Goal: Transaction & Acquisition: Book appointment/travel/reservation

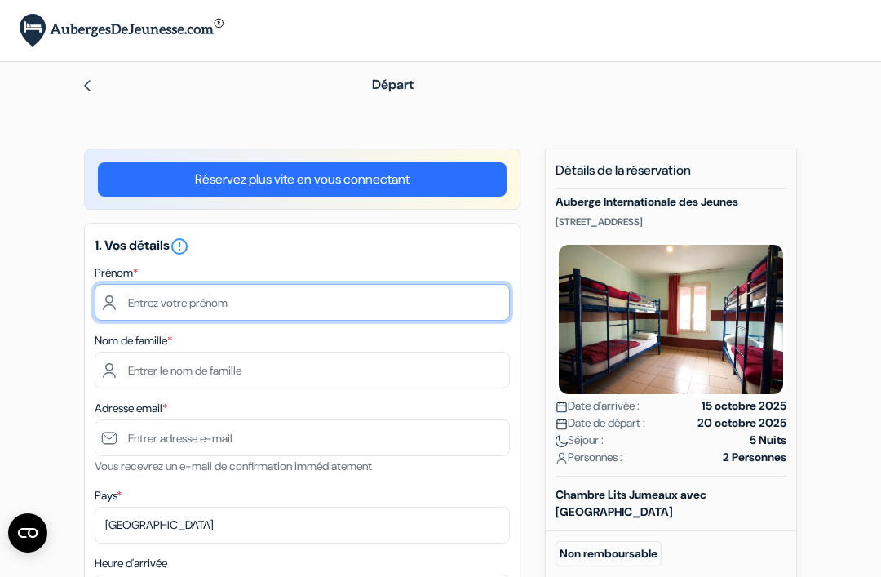
click at [262, 301] on input "text" at bounding box center [302, 302] width 415 height 37
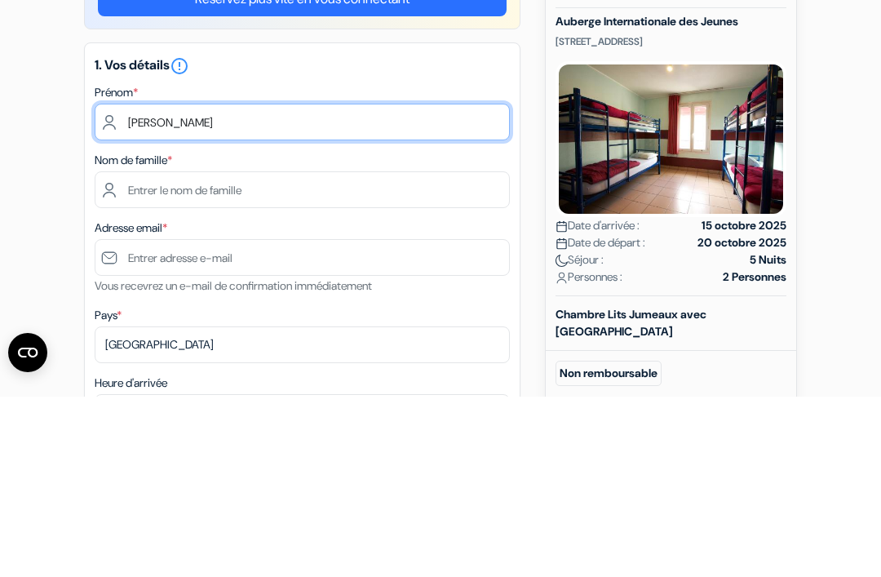
type input "[PERSON_NAME]"
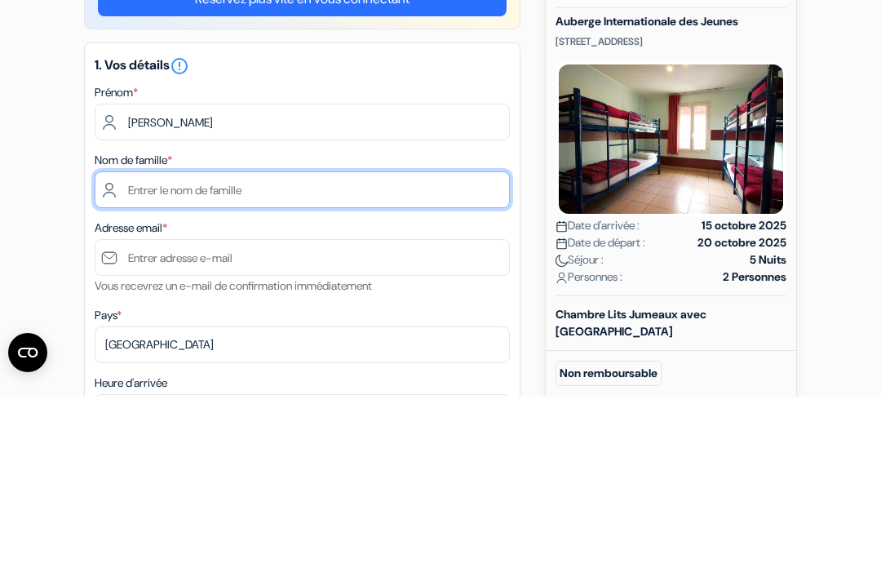
click at [197, 352] on input "text" at bounding box center [302, 370] width 415 height 37
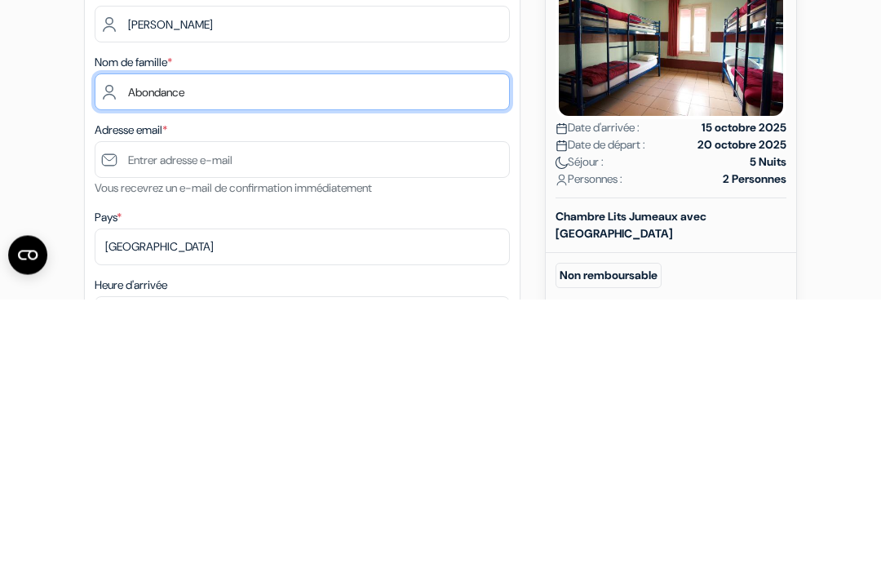
type input "Abondance"
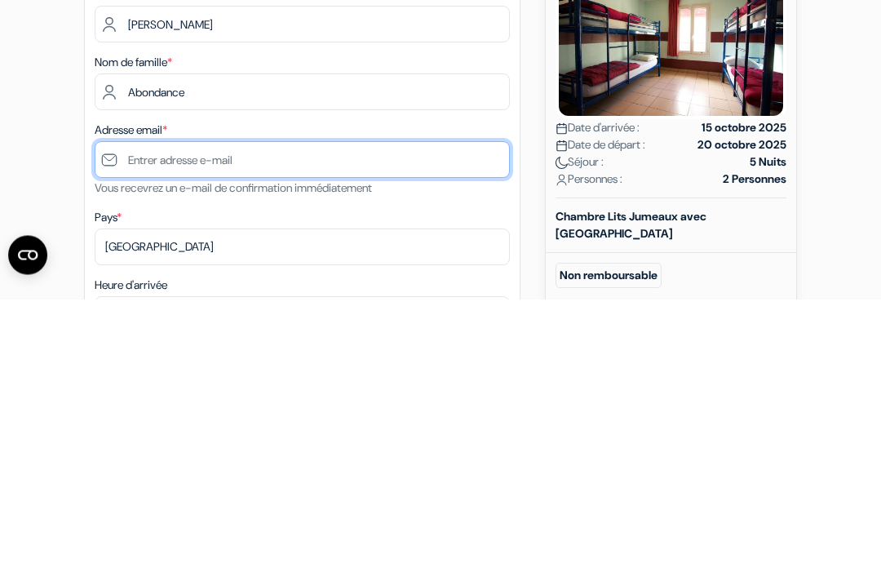
click at [278, 419] on input "text" at bounding box center [302, 437] width 415 height 37
type input "M"
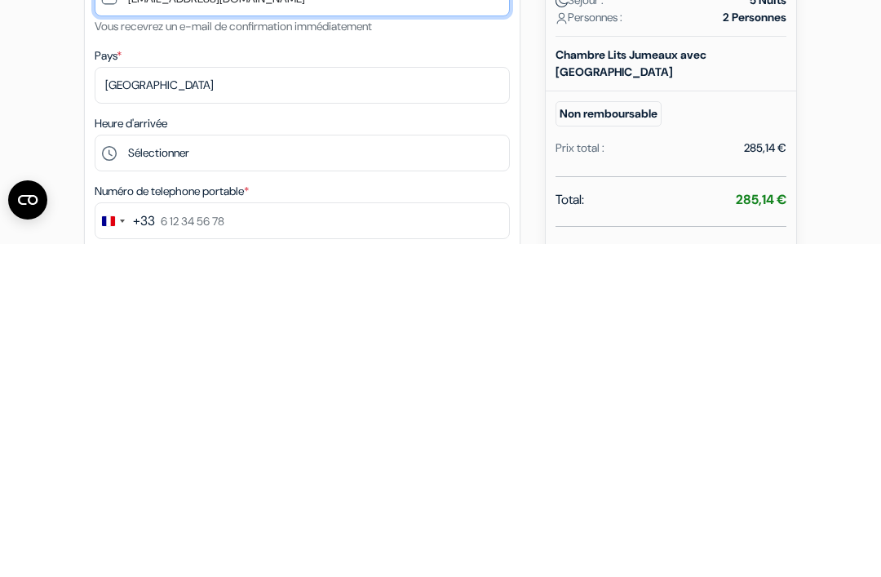
scroll to position [108, 0]
type input "[EMAIL_ADDRESS][DOMAIN_NAME]"
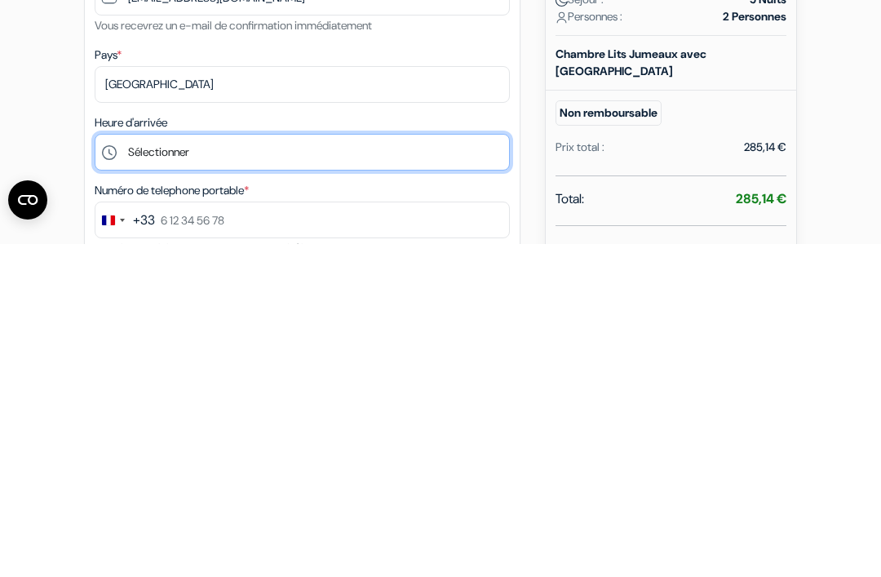
click at [441, 467] on select "Sélectionner 15:00 16:00 17:00 18:00 19:00 20:00 21:00 22:00" at bounding box center [302, 485] width 415 height 37
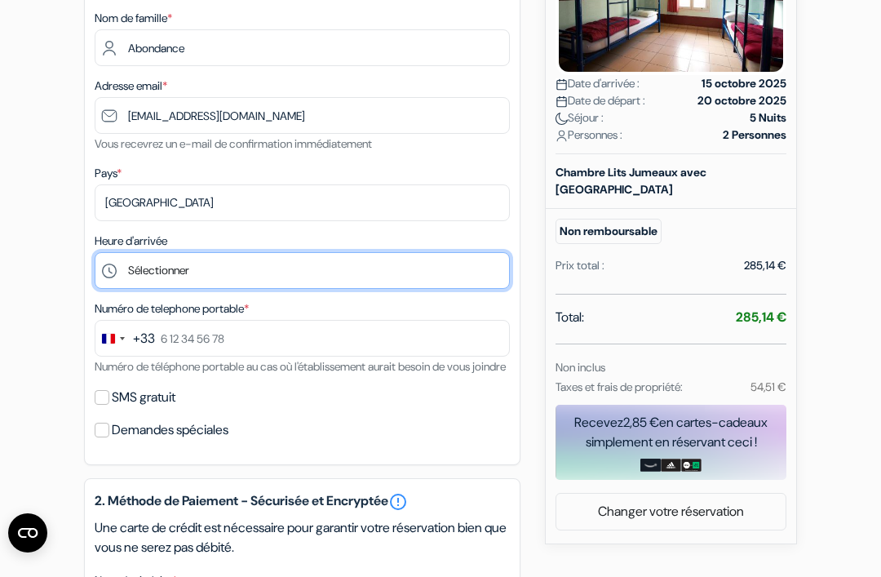
scroll to position [322, 0]
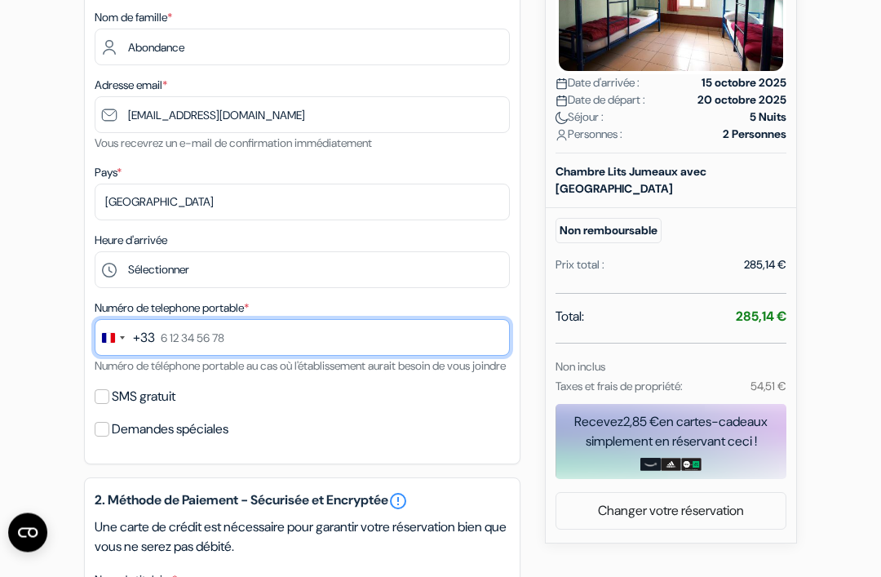
click at [272, 335] on input "text" at bounding box center [302, 338] width 415 height 37
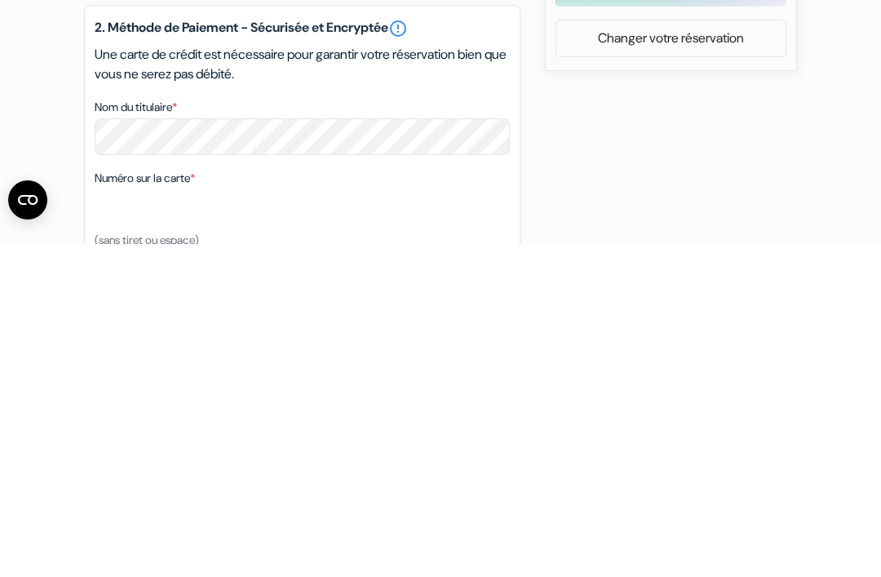
scroll to position [463, 0]
type input "7 65 86 18 53"
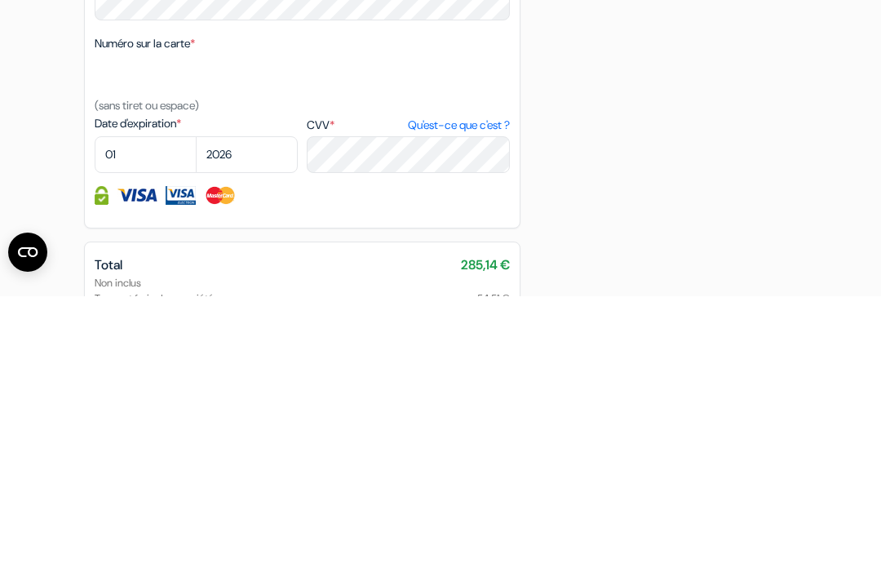
scroll to position [655, 0]
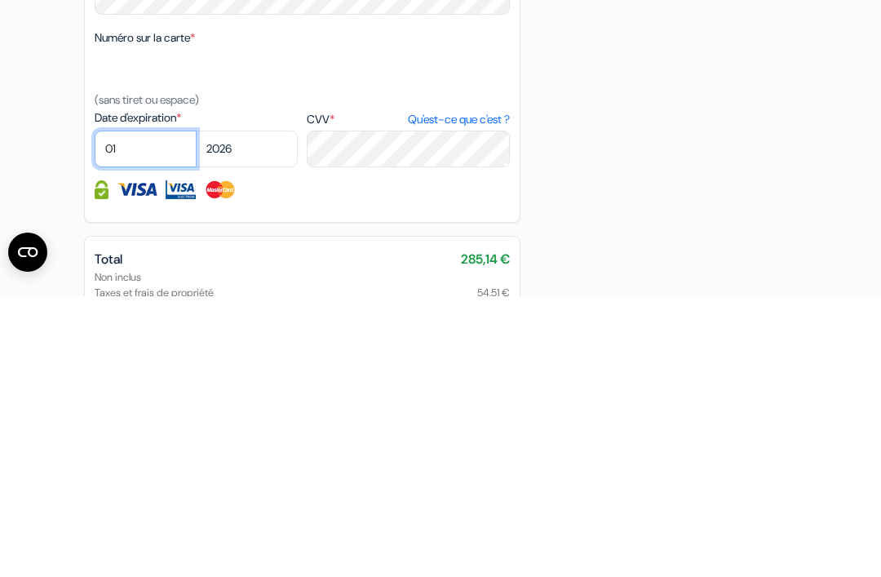
click at [153, 411] on select "01 02 03 04 05 06 07 08 09 10 11 12" at bounding box center [146, 429] width 102 height 37
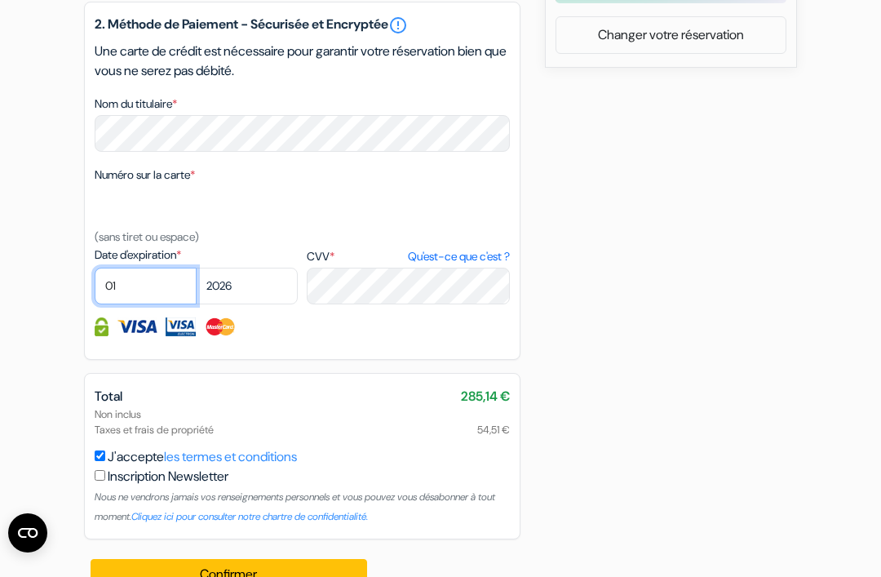
select select "04"
click at [268, 304] on select "2025 2026 2027 2028 2029 2030 2031 2032 2033 2034 2035 2036 2037 2038 2039 2040…" at bounding box center [247, 286] width 102 height 37
select select "2029"
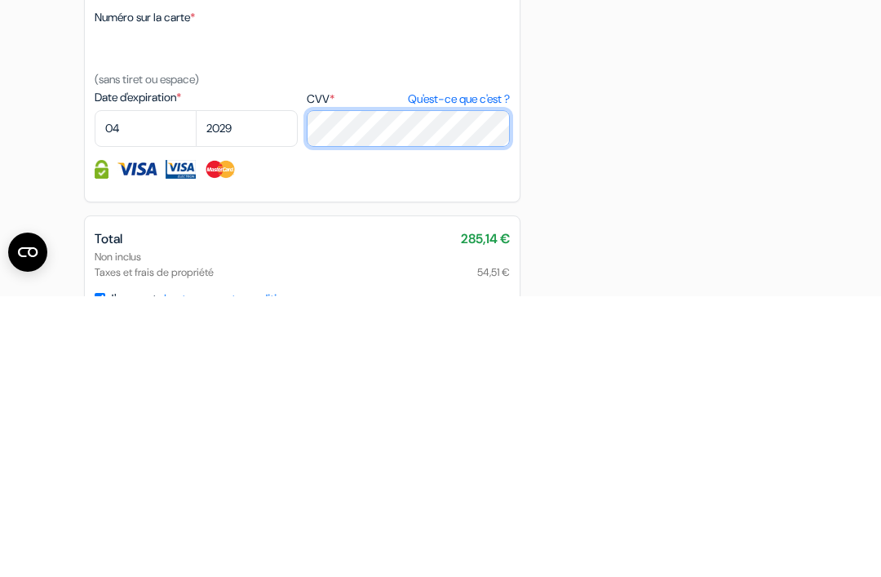
scroll to position [691, 0]
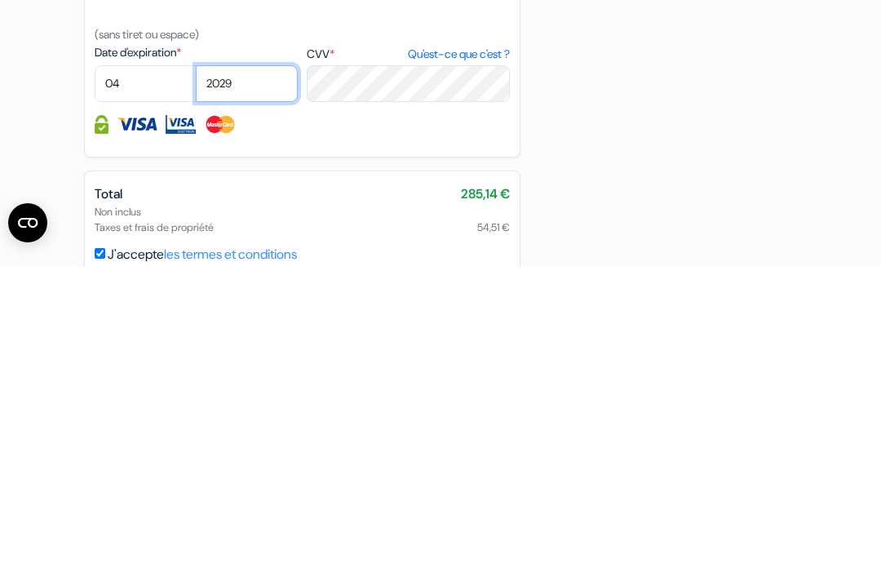
click at [258, 375] on select "2025 2026 2027 2028 2029 2030 2031 2032 2033 2034 2035 2036 2037 2038 2039 2040…" at bounding box center [247, 393] width 102 height 37
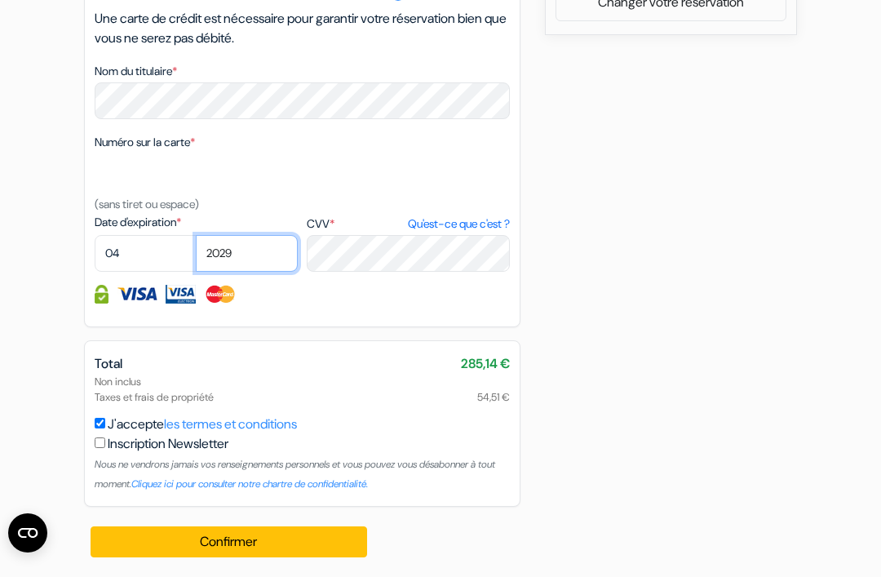
click at [261, 258] on select "2025 2026 2027 2028 2029 2030 2031 2032 2033 2034 2035 2036 2037 2038 2039 2040…" at bounding box center [247, 253] width 102 height 37
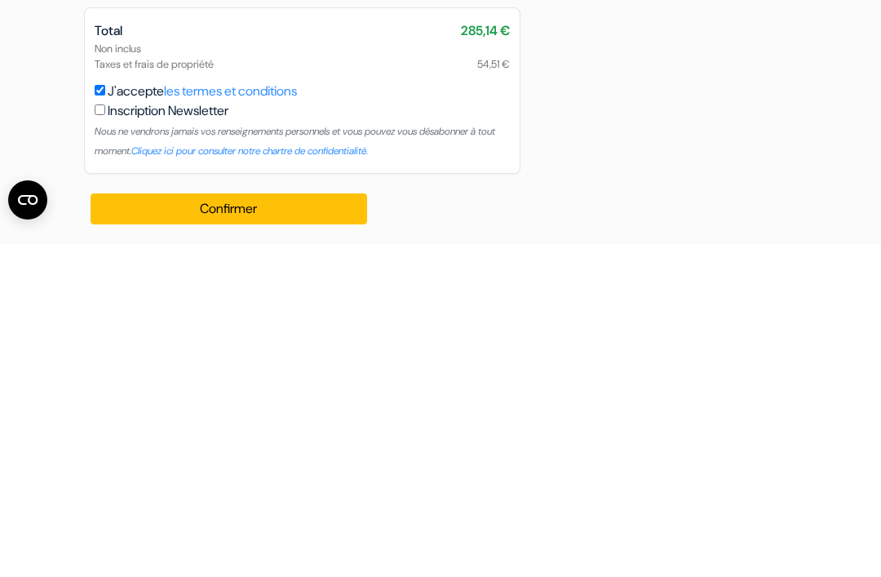
click at [100, 418] on input "J'accepte les termes et conditions" at bounding box center [100, 423] width 11 height 11
checkbox input "false"
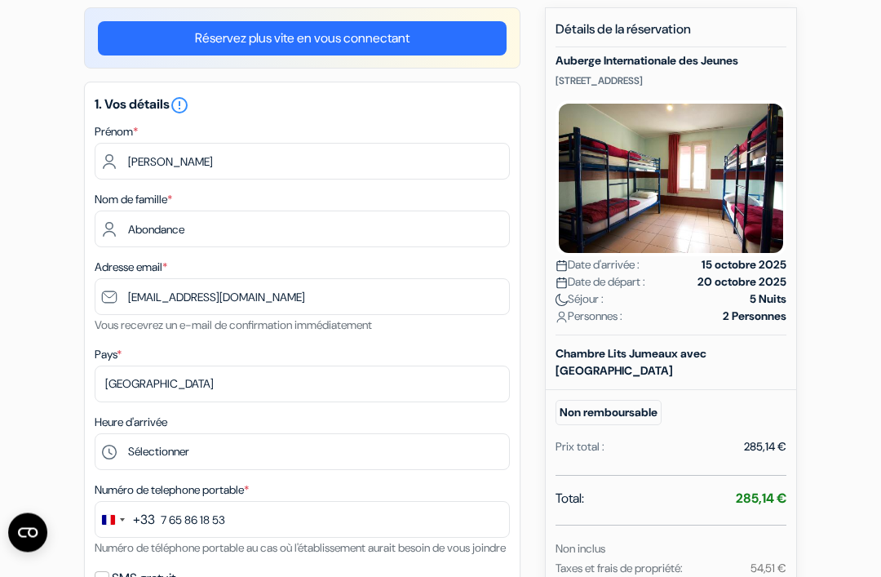
scroll to position [140, 0]
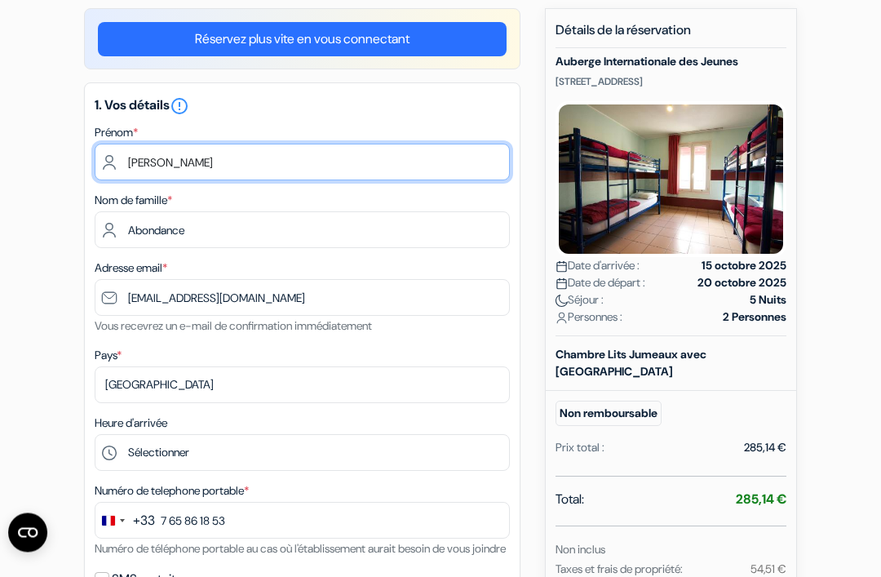
click at [188, 170] on input "[PERSON_NAME]" at bounding box center [302, 162] width 415 height 37
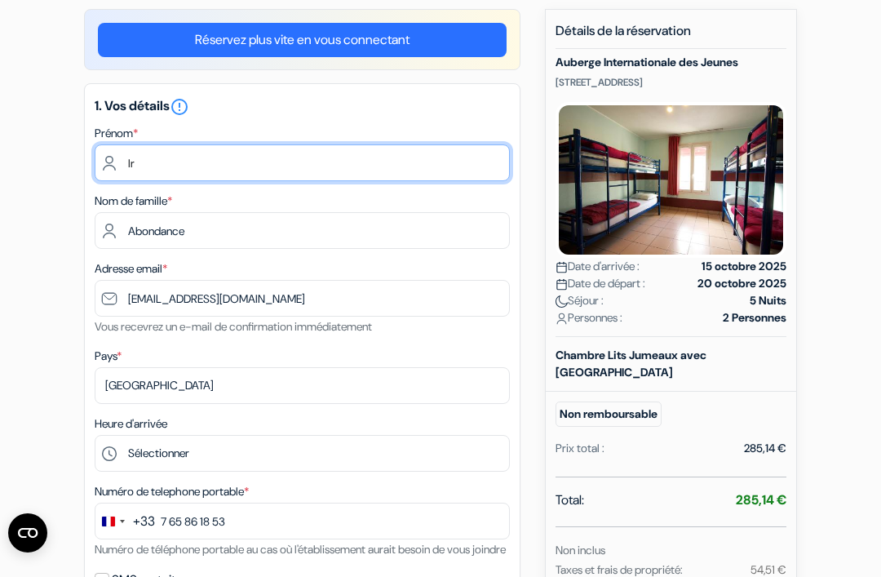
type input "I"
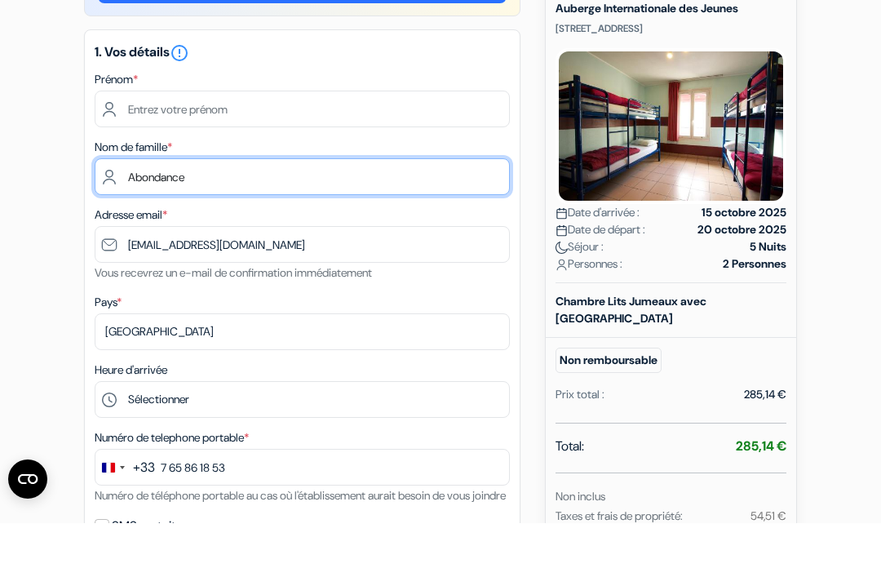
click at [234, 212] on input "Abondance" at bounding box center [302, 230] width 415 height 37
type input "A"
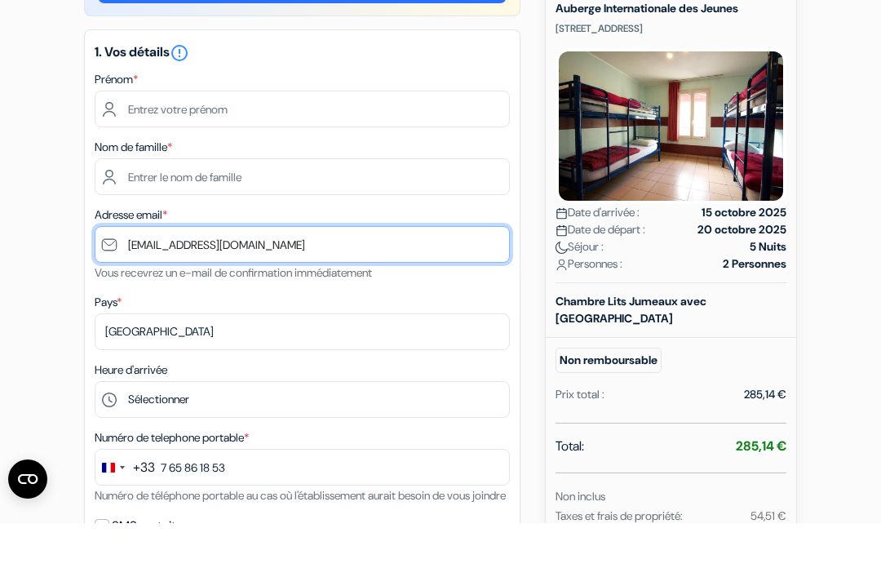
click at [277, 280] on input "[EMAIL_ADDRESS][DOMAIN_NAME]" at bounding box center [302, 298] width 415 height 37
type input "m"
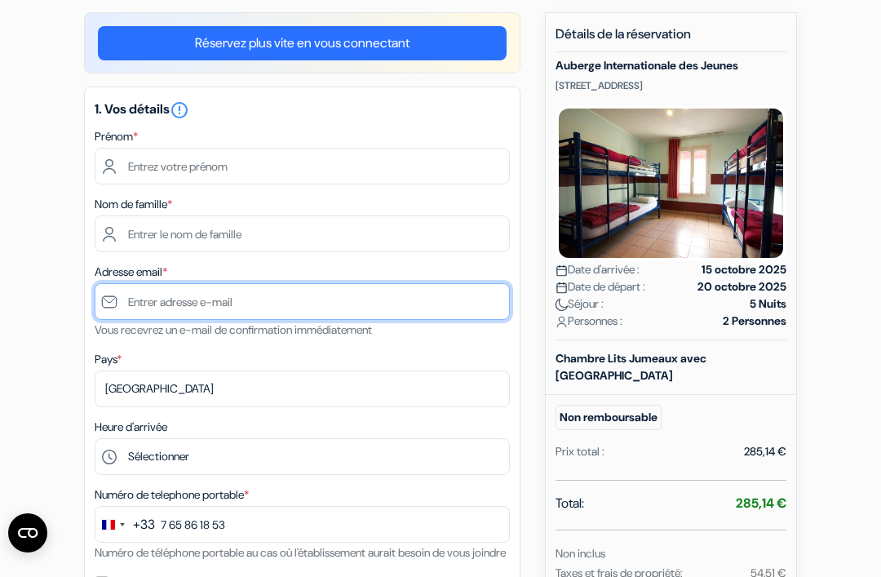
scroll to position [0, 0]
